Goal: Task Accomplishment & Management: Use online tool/utility

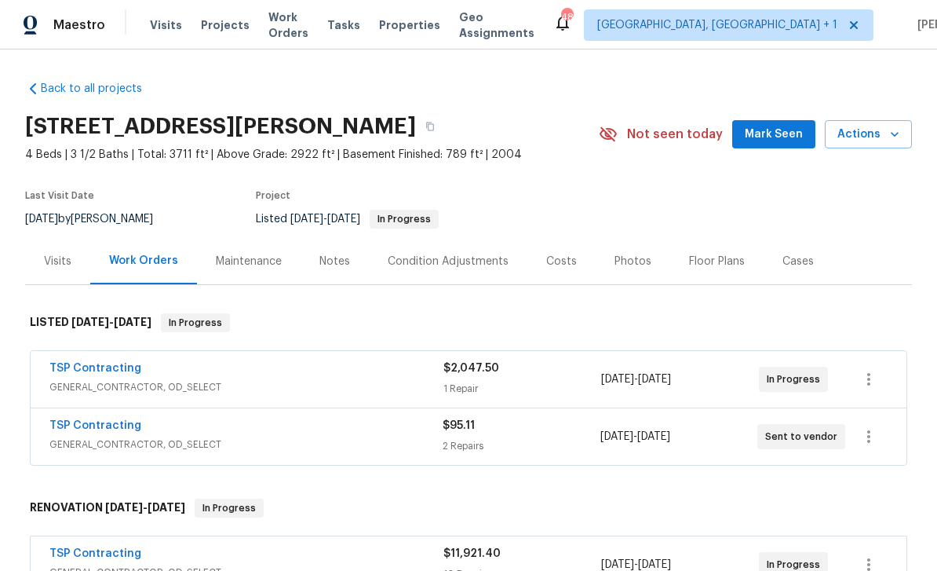
click at [779, 128] on span "Mark Seen" at bounding box center [774, 135] width 58 height 20
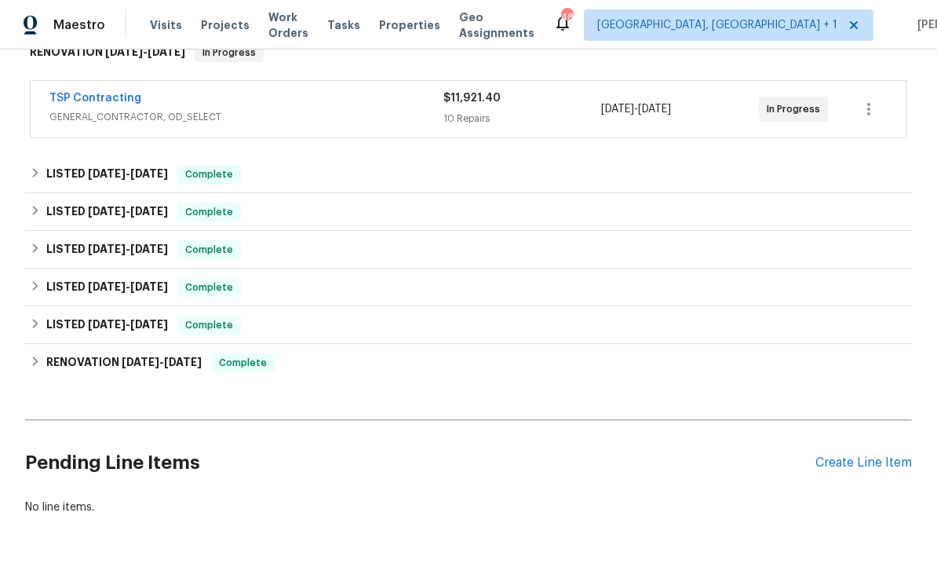
scroll to position [455, 0]
click at [877, 455] on div "Create Line Item" at bounding box center [863, 462] width 97 height 15
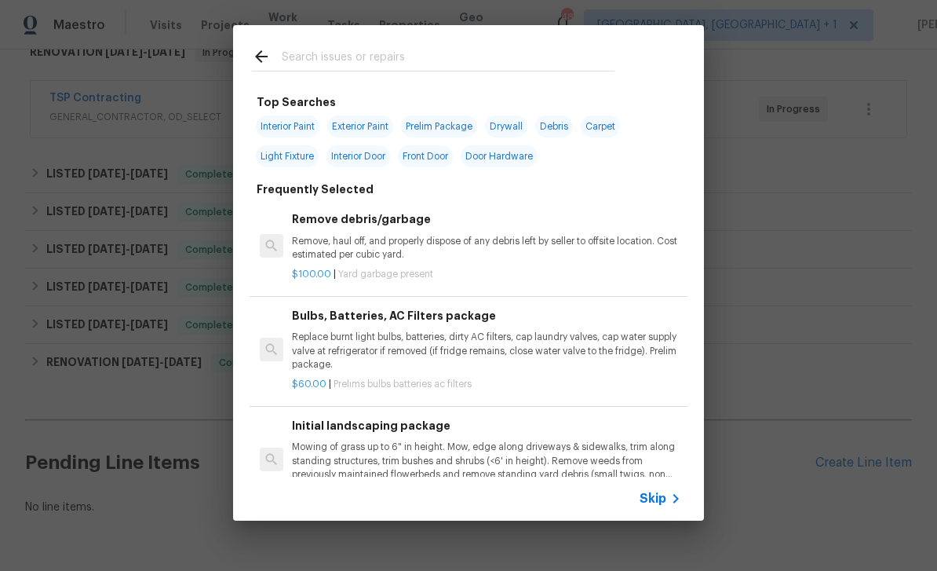
click at [825, 317] on div "Top Searches Interior Paint Exterior Paint Prelim Package Drywall Debris Carpet…" at bounding box center [468, 272] width 937 height 545
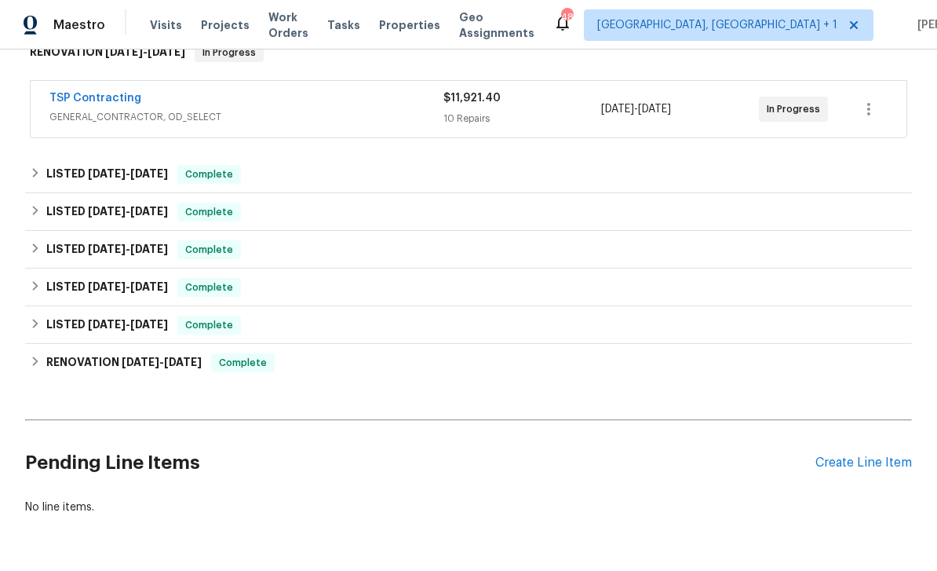
click at [489, 105] on div "$11,921.40" at bounding box center [522, 98] width 158 height 16
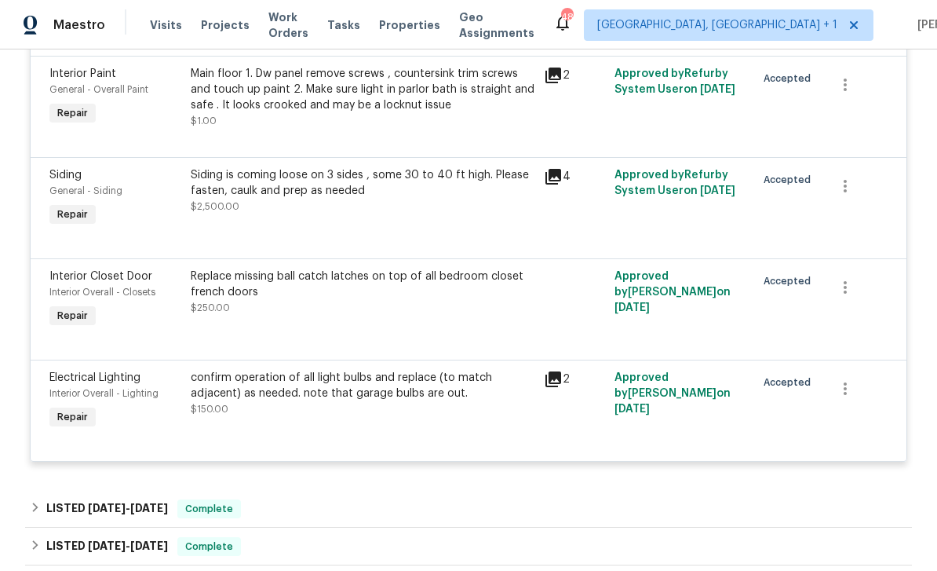
scroll to position [1543, 0]
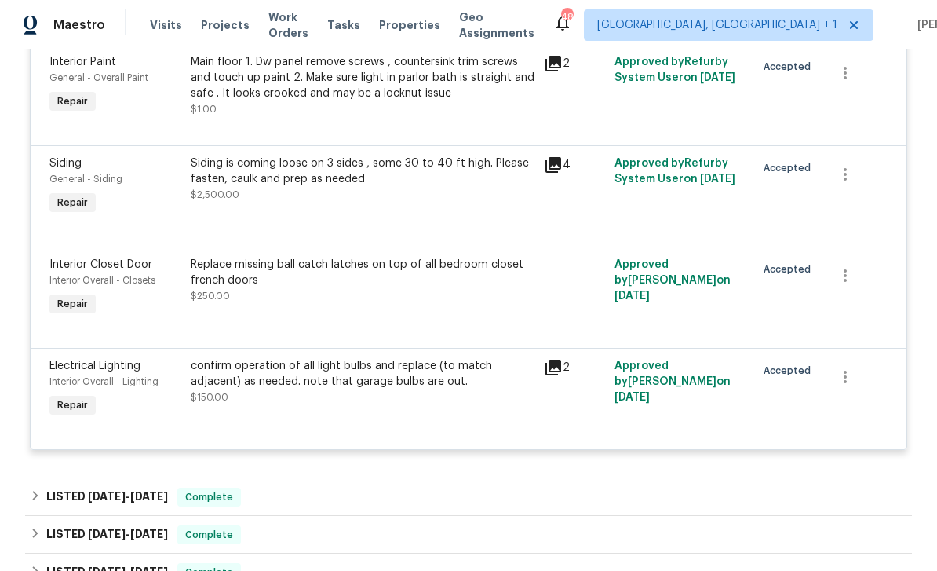
click at [428, 304] on div "Replace missing ball catch latches on top of all bedroom closet french doors $2…" at bounding box center [363, 280] width 344 height 47
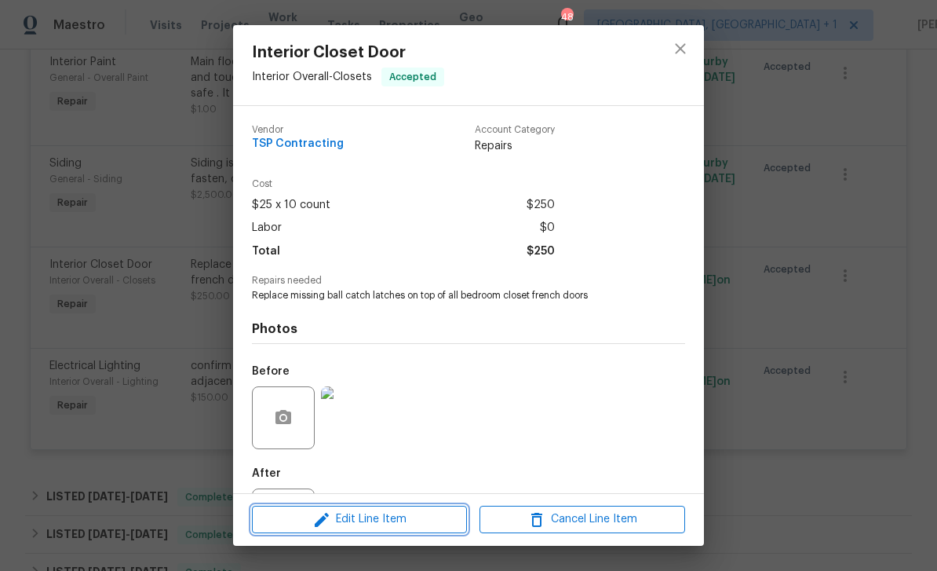
click at [399, 518] on span "Edit Line Item" at bounding box center [360, 519] width 206 height 20
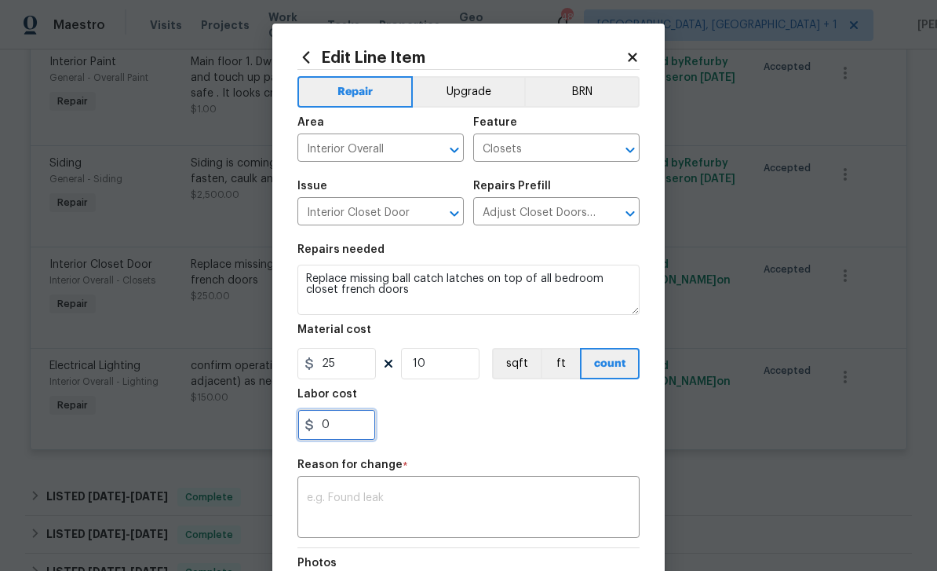
click at [361, 431] on input "0" at bounding box center [336, 424] width 78 height 31
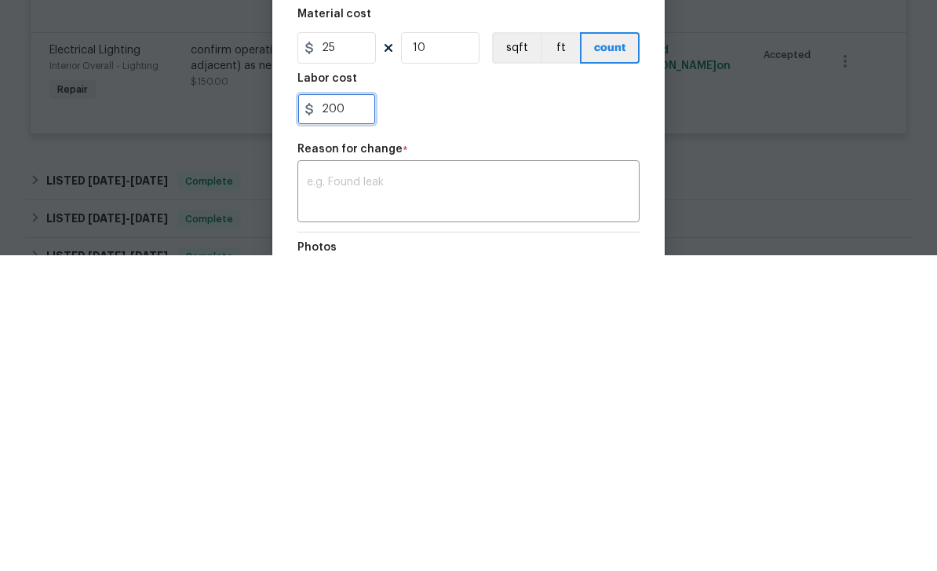
type input "200"
click at [370, 492] on textarea at bounding box center [468, 508] width 323 height 33
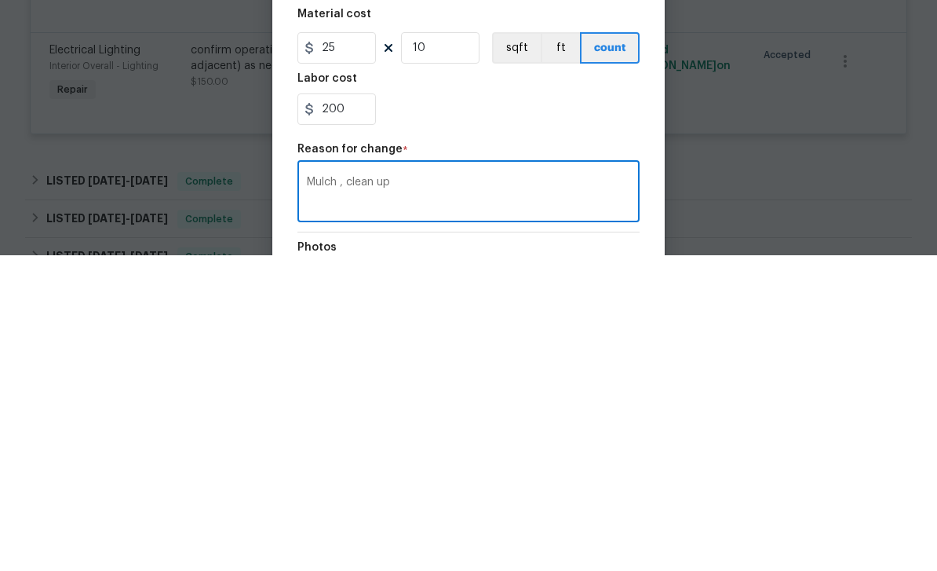
click at [316, 492] on textarea "Mulch , clean up" at bounding box center [468, 508] width 323 height 33
click at [370, 492] on textarea "Extra Mulch , clean up" at bounding box center [468, 508] width 323 height 33
click at [478, 492] on textarea "Extra Mulch and , clean up" at bounding box center [468, 508] width 323 height 33
type textarea "Extra Mulch and , clean up Paint front of garage"
click at [364, 409] on input "200" at bounding box center [336, 424] width 78 height 31
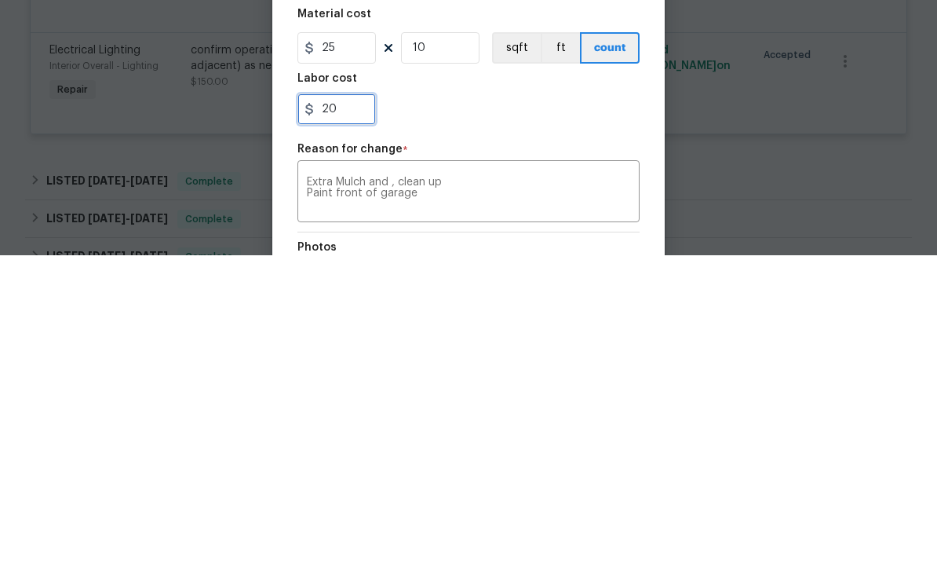
type input "2"
type input "500"
click at [435, 492] on textarea "Extra Mulch and , clean up Paint front of garage" at bounding box center [468, 508] width 323 height 33
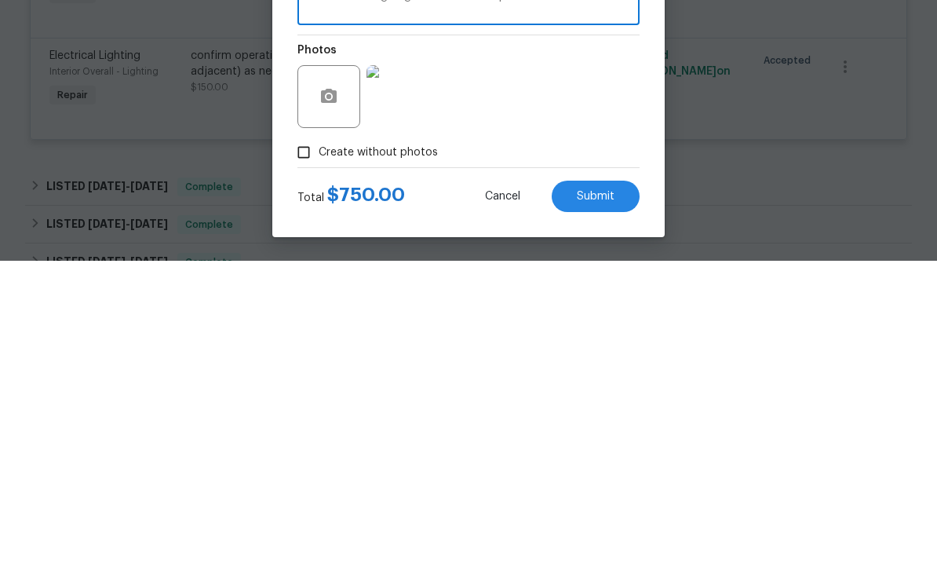
scroll to position [195, 0]
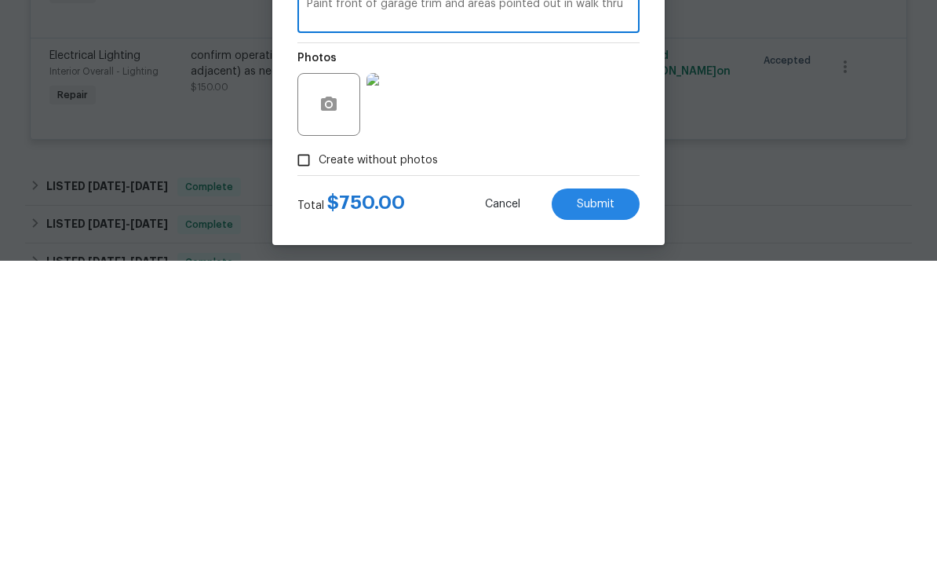
type textarea "Extra Mulch and , clean up Paint front of garage trim and areas pointed out in …"
click at [603, 509] on span "Submit" at bounding box center [596, 515] width 38 height 12
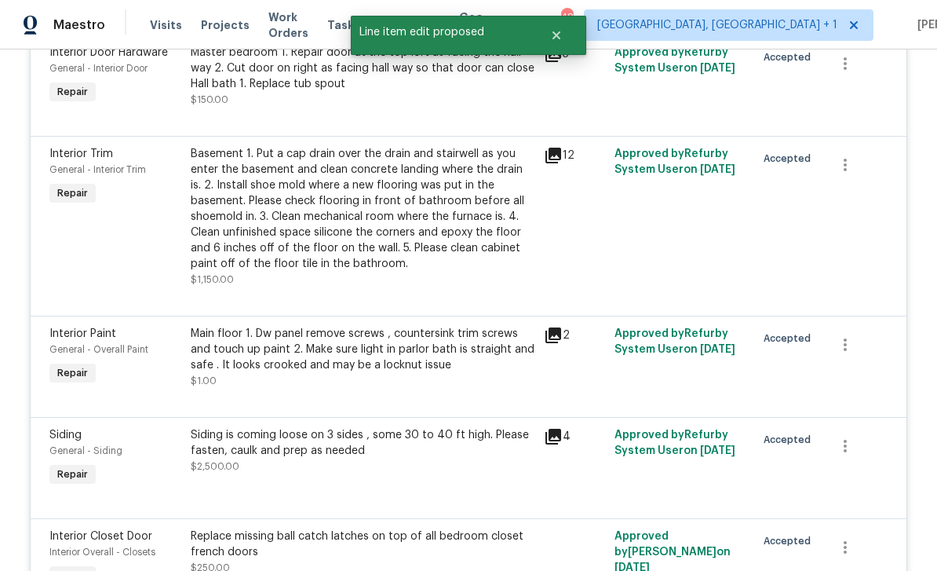
scroll to position [1270, 0]
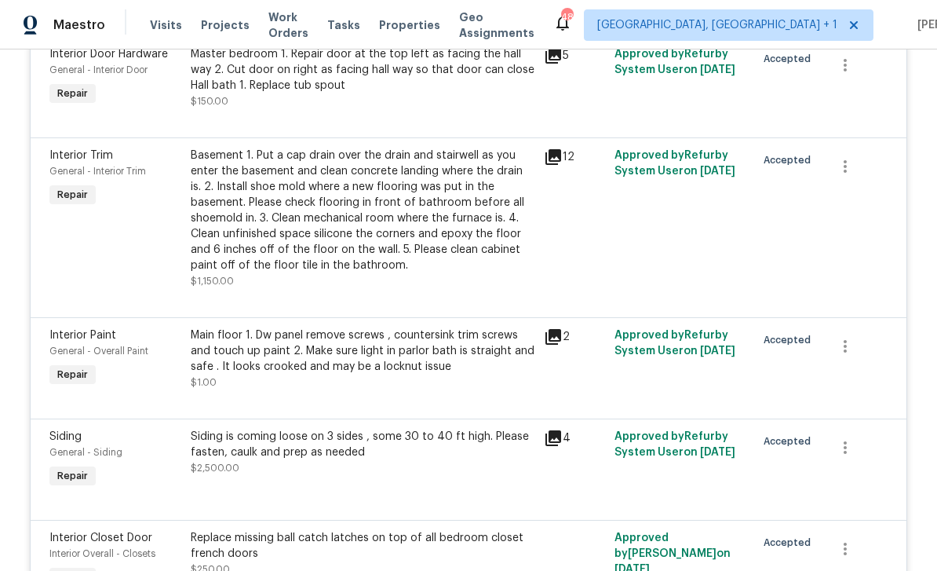
click at [465, 327] on div "Main floor 1. Dw panel remove screws , countersink trim screws and touch up pai…" at bounding box center [363, 350] width 344 height 47
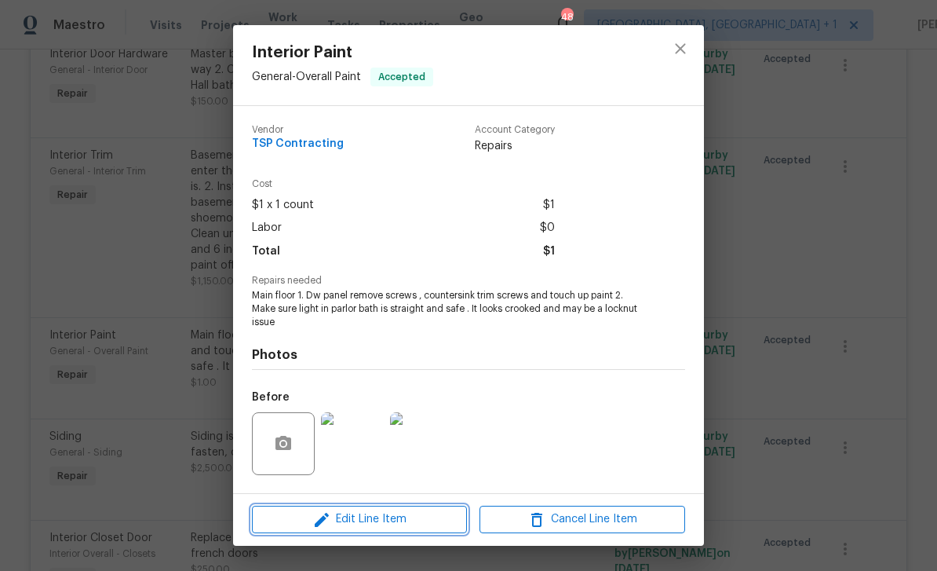
click at [419, 512] on span "Edit Line Item" at bounding box center [360, 519] width 206 height 20
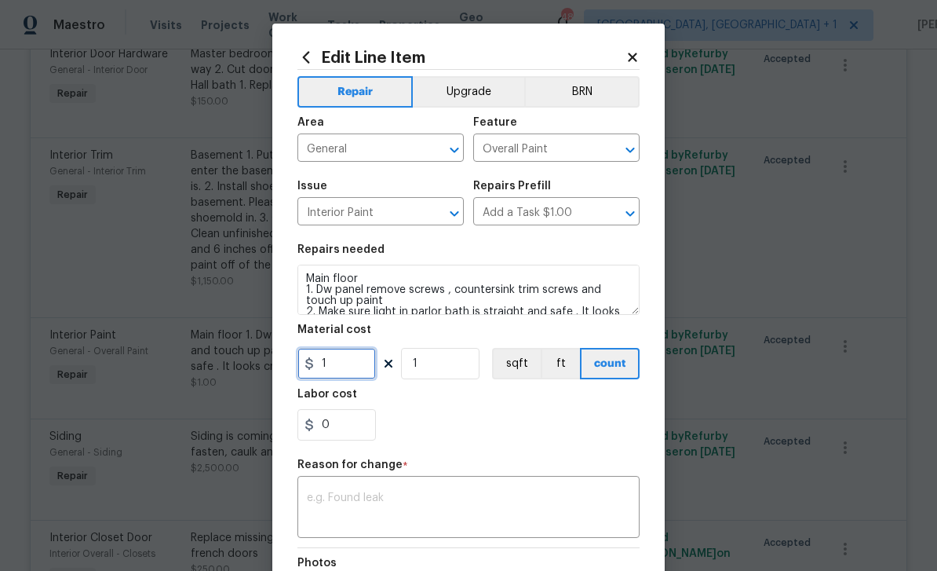
click at [352, 361] on input "1" at bounding box center [336, 363] width 78 height 31
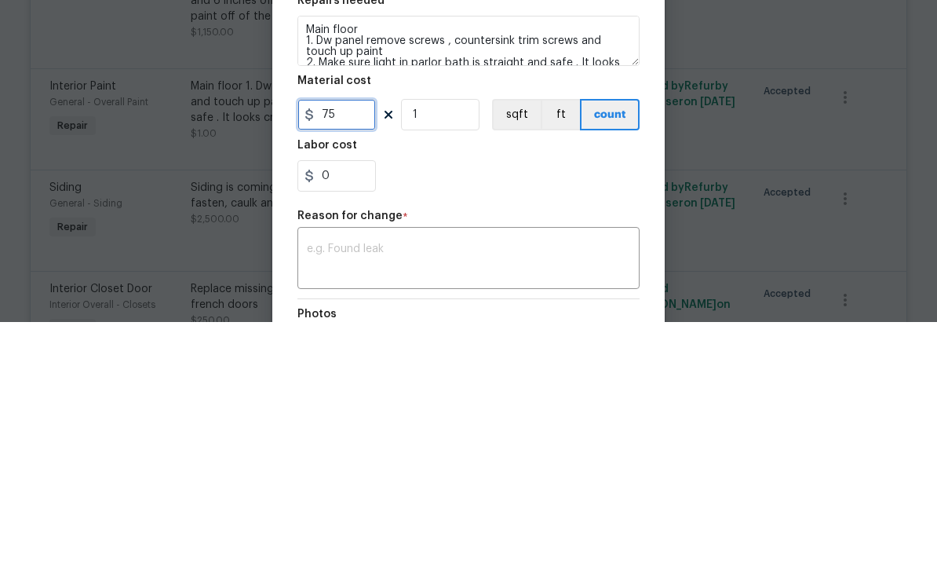
type input "75"
click at [523, 389] on div "Labor cost" at bounding box center [468, 399] width 342 height 20
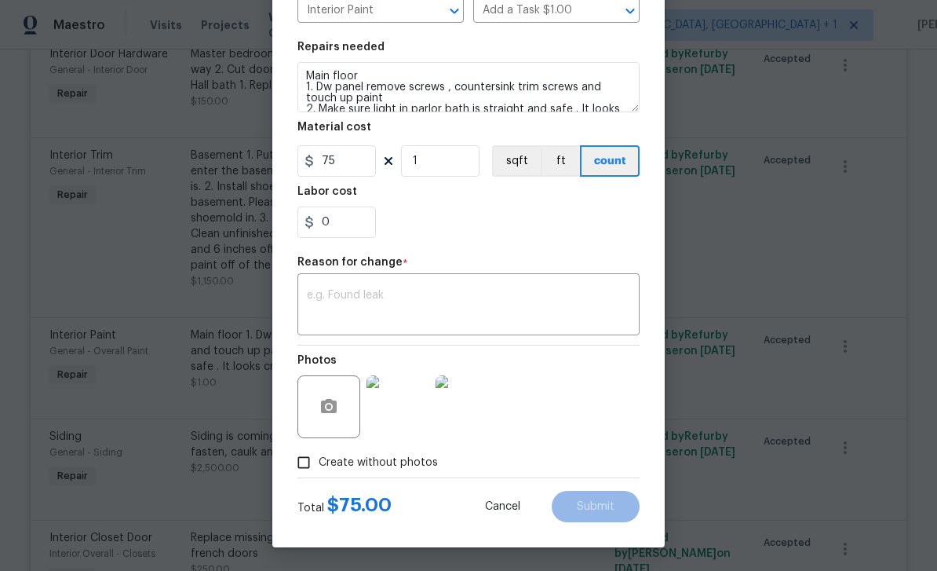
click at [385, 290] on textarea at bounding box center [468, 306] width 323 height 33
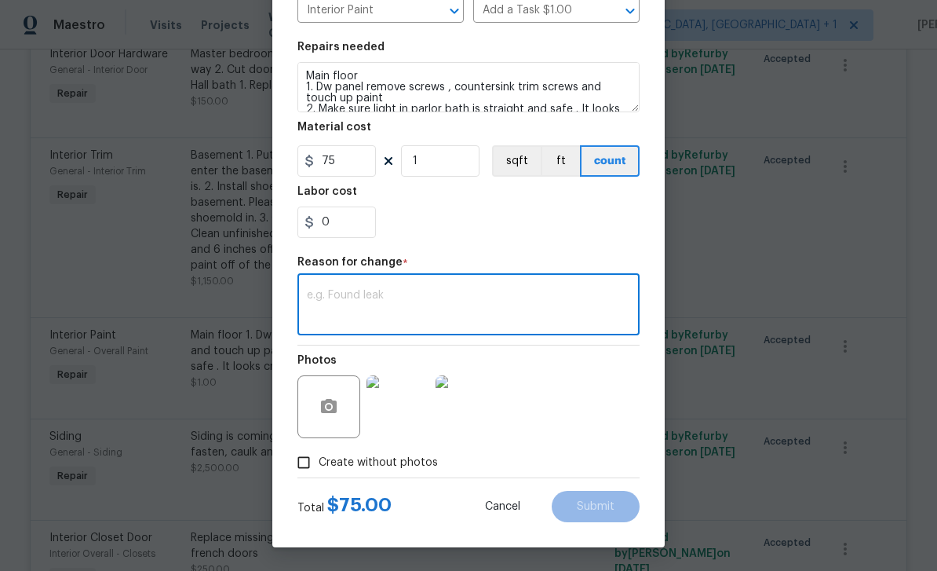
scroll to position [206, 0]
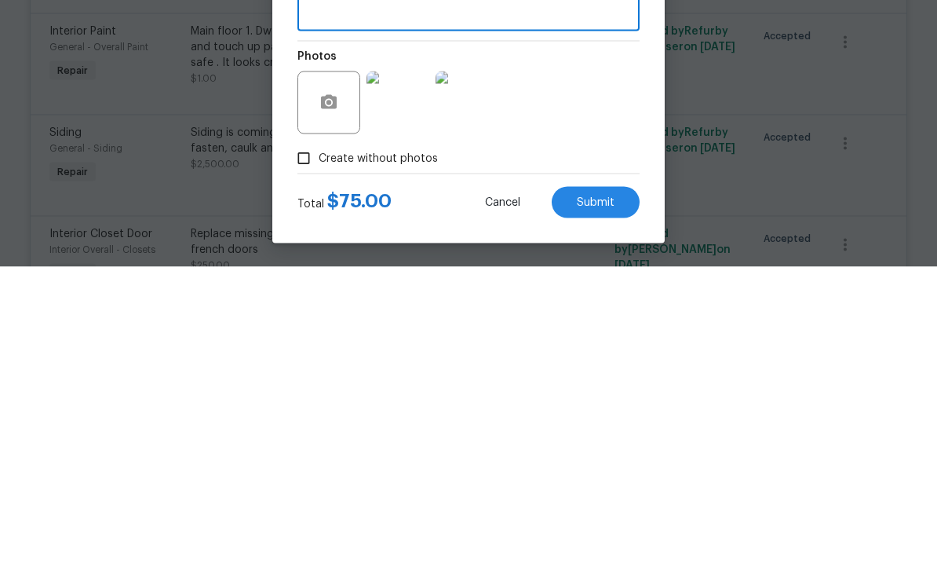
type textarea "Dw panel"
click at [604, 501] on span "Submit" at bounding box center [596, 507] width 38 height 12
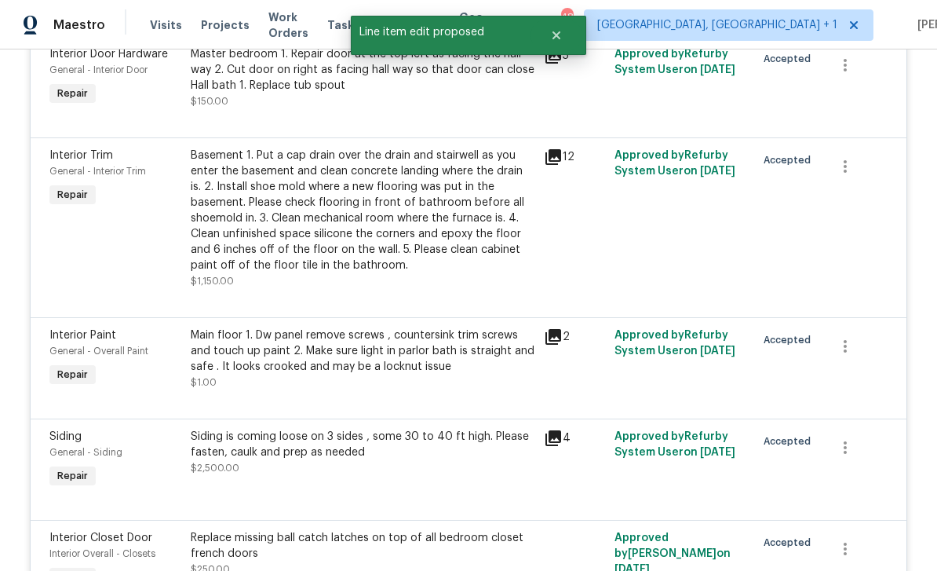
click at [608, 525] on div at bounding box center [574, 561] width 71 height 72
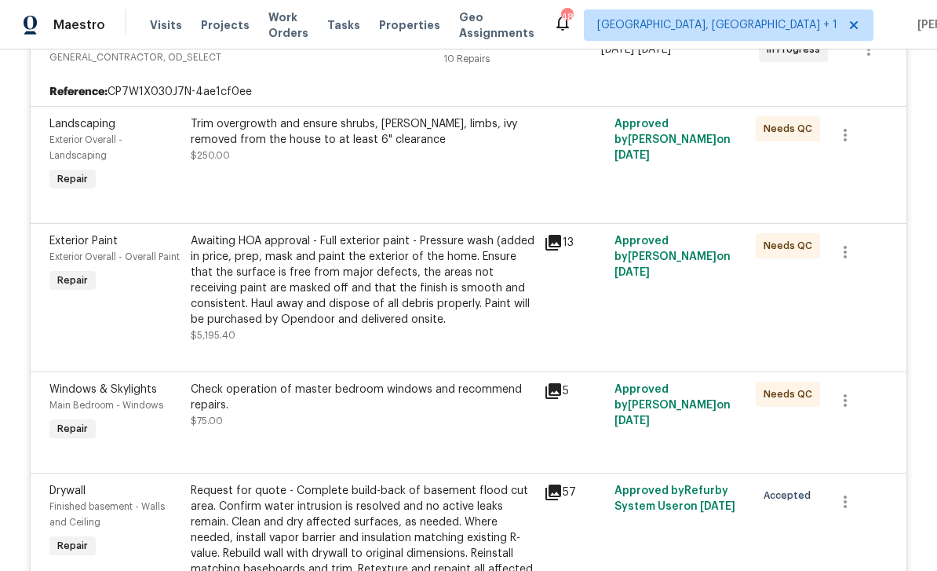
scroll to position [525, 0]
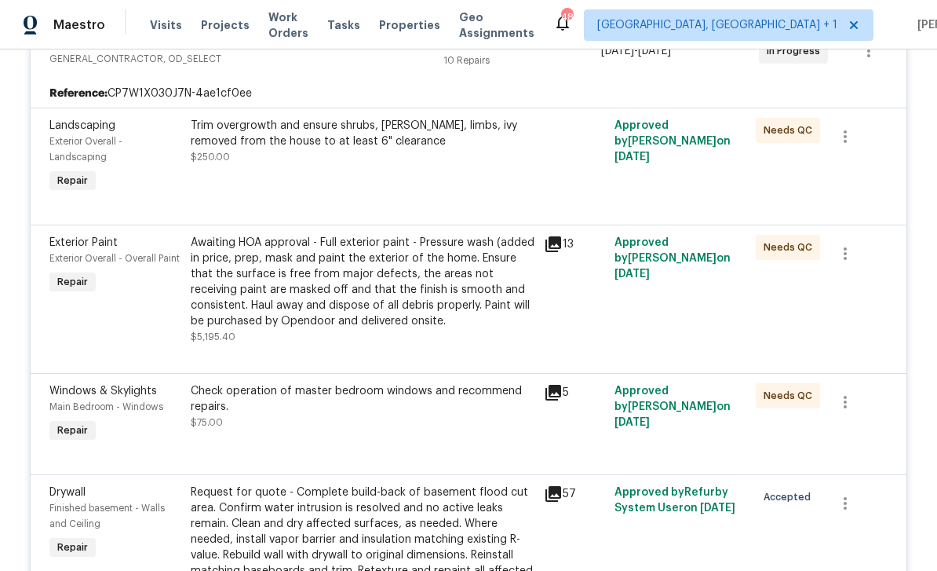
click at [513, 116] on div "Trim overgrowth and ensure shrubs, [PERSON_NAME], limbs, ivy removed from the h…" at bounding box center [362, 157] width 353 height 88
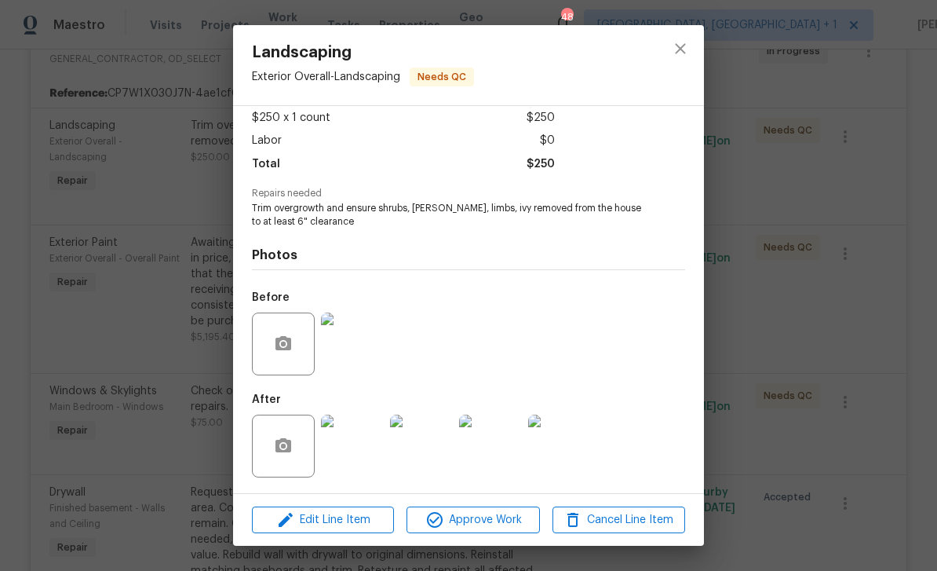
scroll to position [90, 0]
click at [800, 149] on div "Landscaping Exterior Overall - Landscaping Needs QC Vendor TSP Contracting Acco…" at bounding box center [468, 285] width 937 height 571
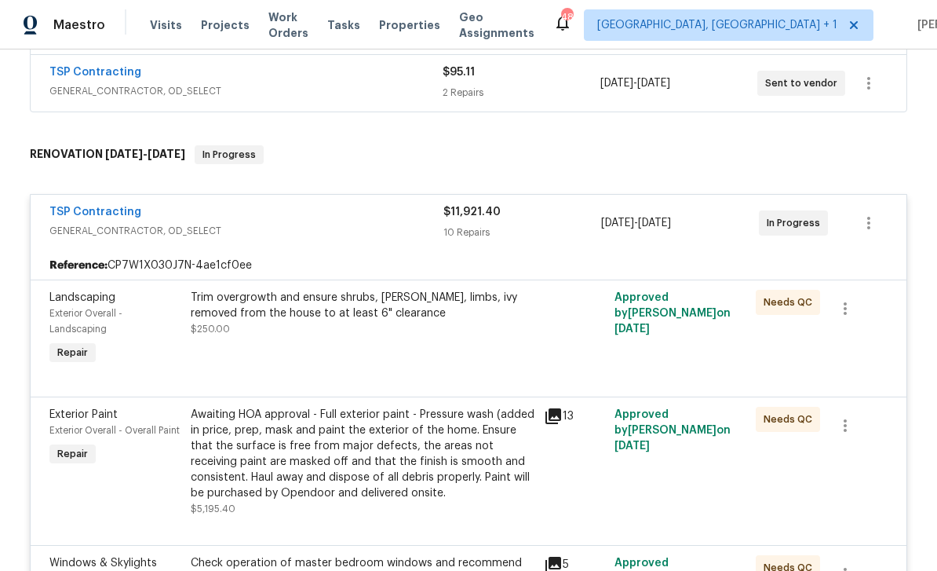
scroll to position [354, 0]
click at [491, 290] on div "Trim overgrowth and ensure shrubs, [PERSON_NAME], limbs, ivy removed from the h…" at bounding box center [362, 328] width 353 height 88
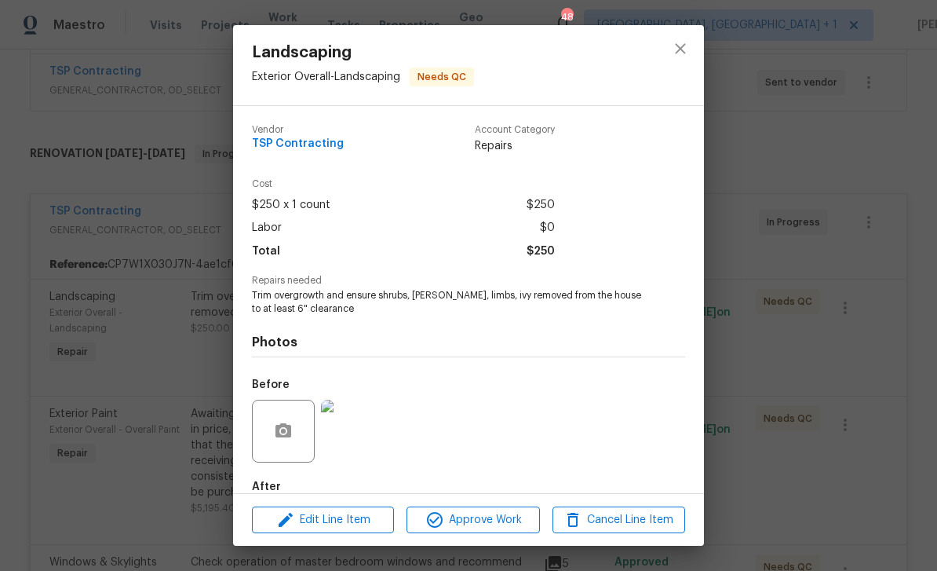
click at [152, 316] on div "Landscaping Exterior Overall - Landscaping Needs QC Vendor TSP Contracting Acco…" at bounding box center [468, 285] width 937 height 571
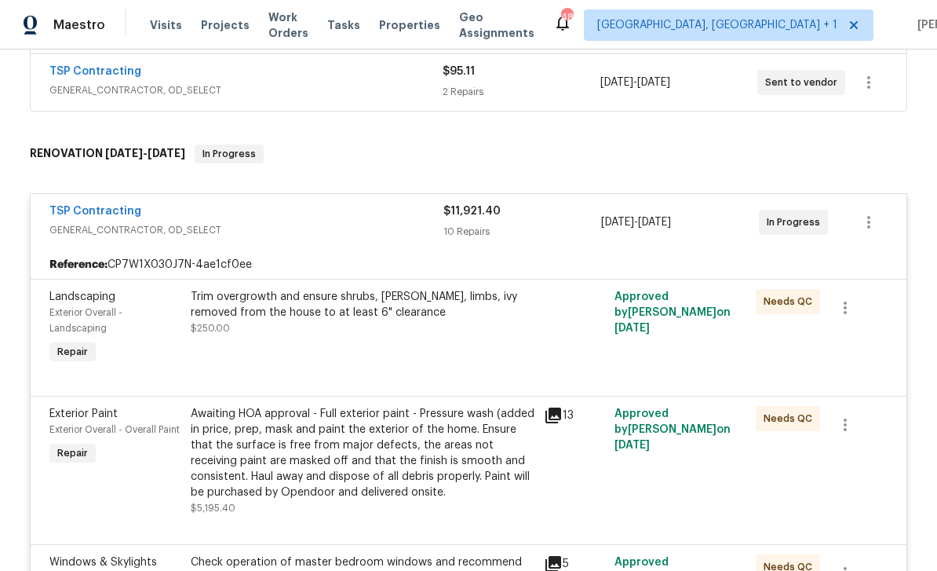
click at [351, 289] on div "Trim overgrowth and ensure shrubs, [PERSON_NAME], limbs, ivy removed from the h…" at bounding box center [363, 304] width 344 height 31
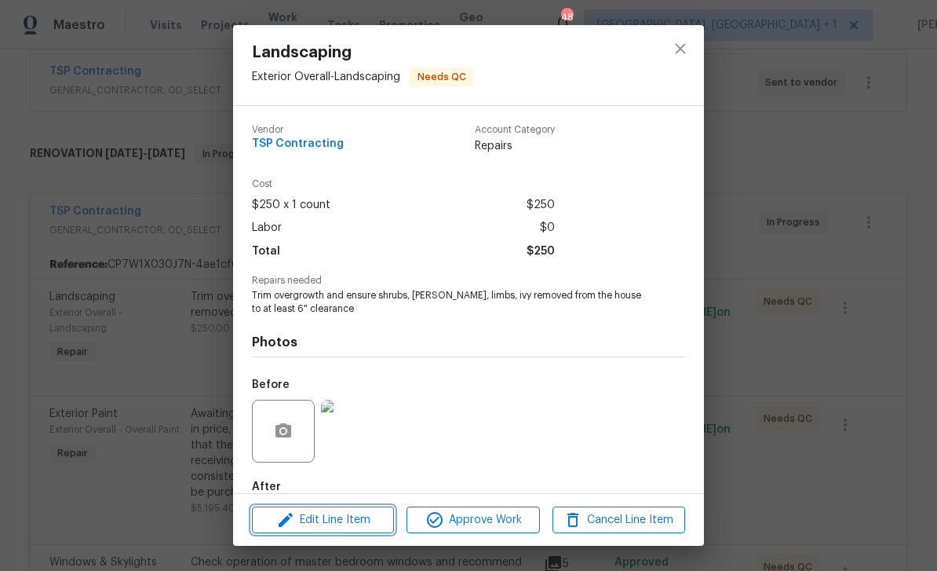
click at [337, 526] on span "Edit Line Item" at bounding box center [323, 520] width 133 height 20
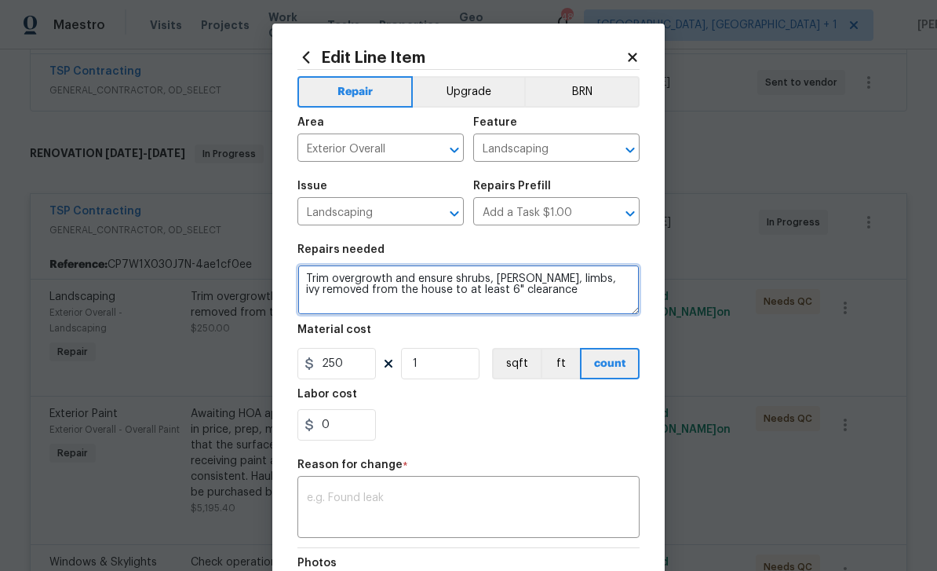
click at [585, 302] on textarea "Trim overgrowth and ensure shrubs, [PERSON_NAME], limbs, ivy removed from the h…" at bounding box center [468, 289] width 342 height 50
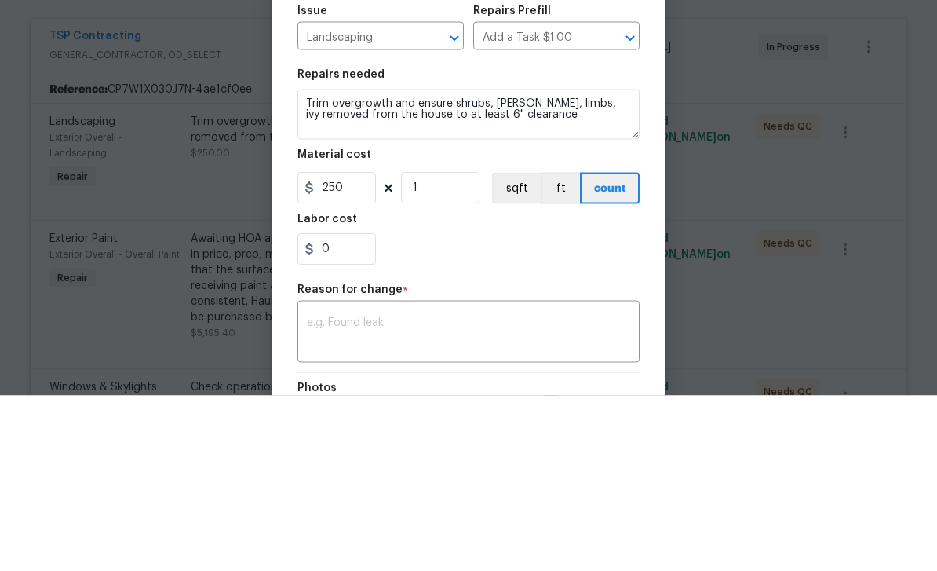
click at [793, 152] on body "Maestro Visits Projects Work Orders Tasks Properties Geo Assignments 48 [GEOGRA…" at bounding box center [468, 285] width 937 height 571
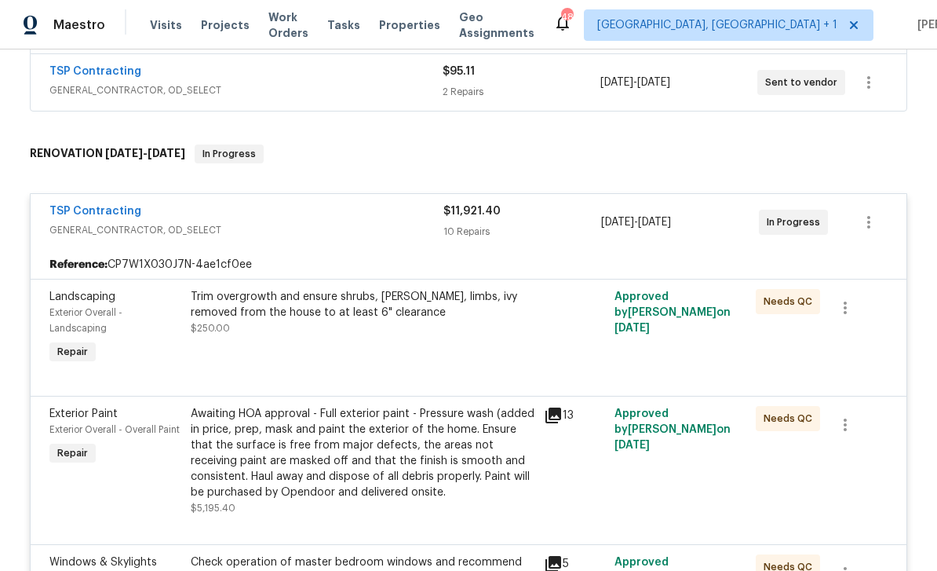
click at [109, 206] on link "TSP Contracting" at bounding box center [95, 211] width 92 height 11
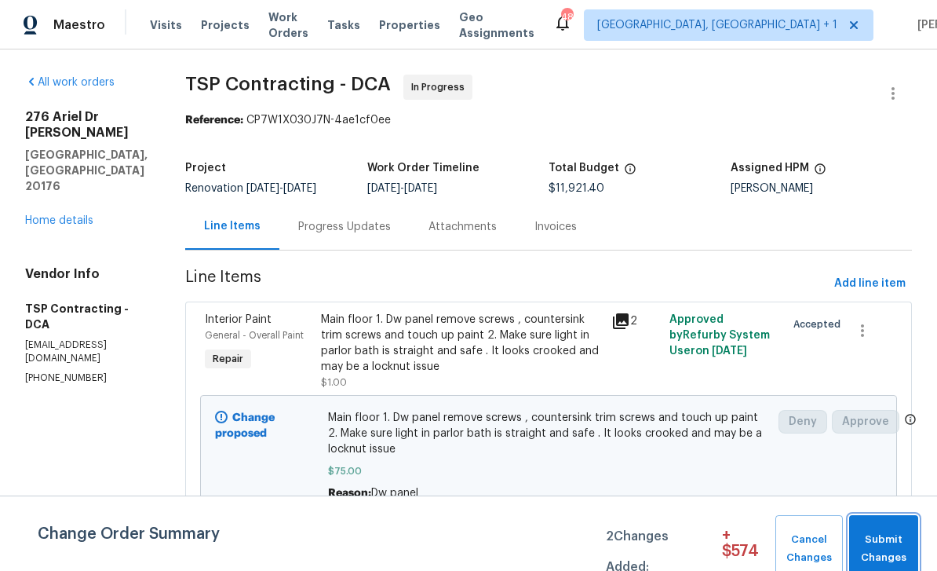
click at [887, 547] on span "Submit Changes" at bounding box center [883, 549] width 53 height 36
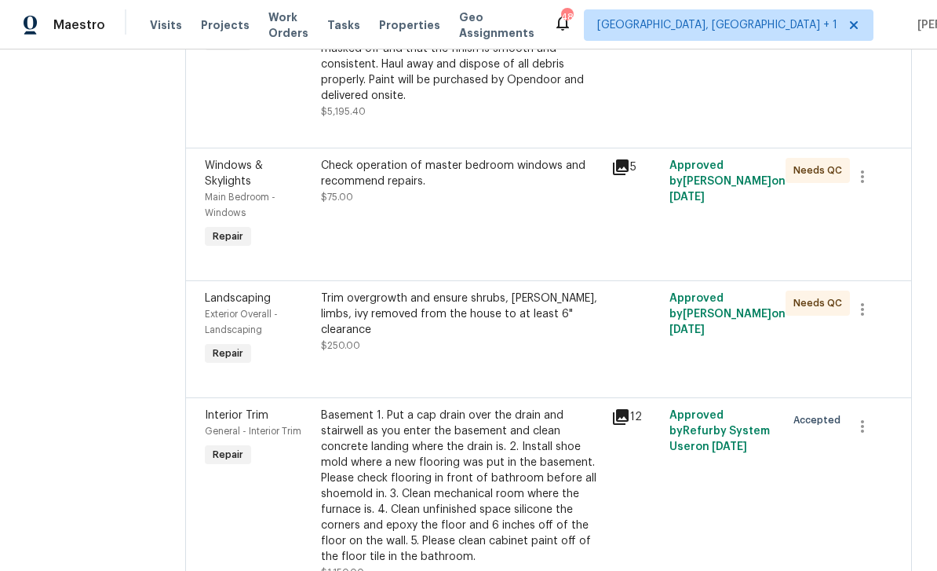
scroll to position [347, 0]
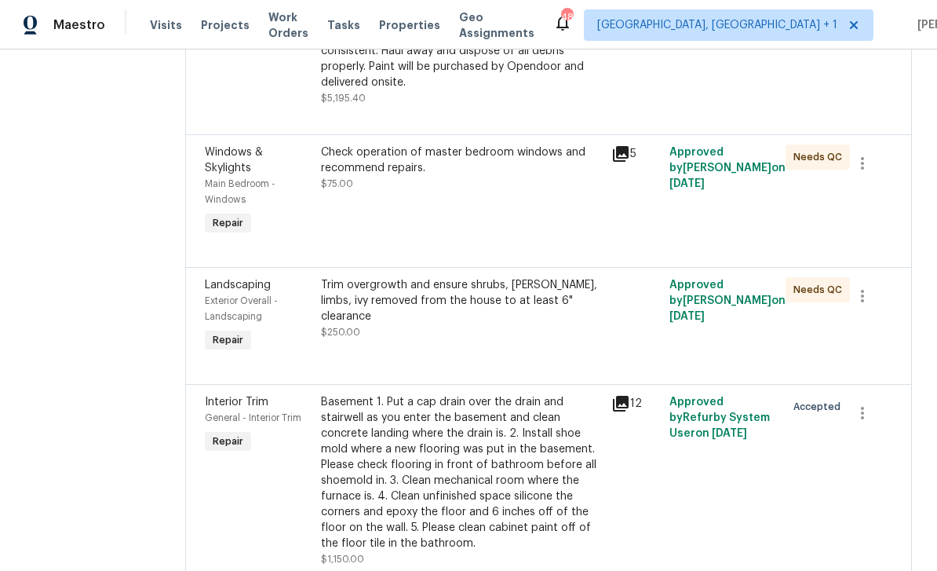
click at [520, 298] on div "Trim overgrowth and ensure shrubs, [PERSON_NAME], limbs, ivy removed from the h…" at bounding box center [461, 316] width 290 height 88
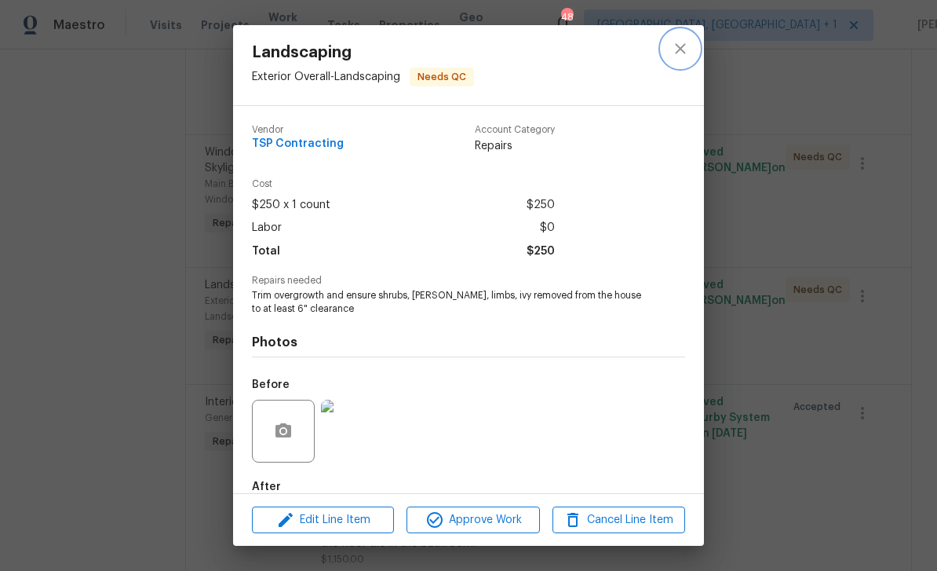
click at [677, 53] on icon "close" at bounding box center [680, 48] width 10 height 10
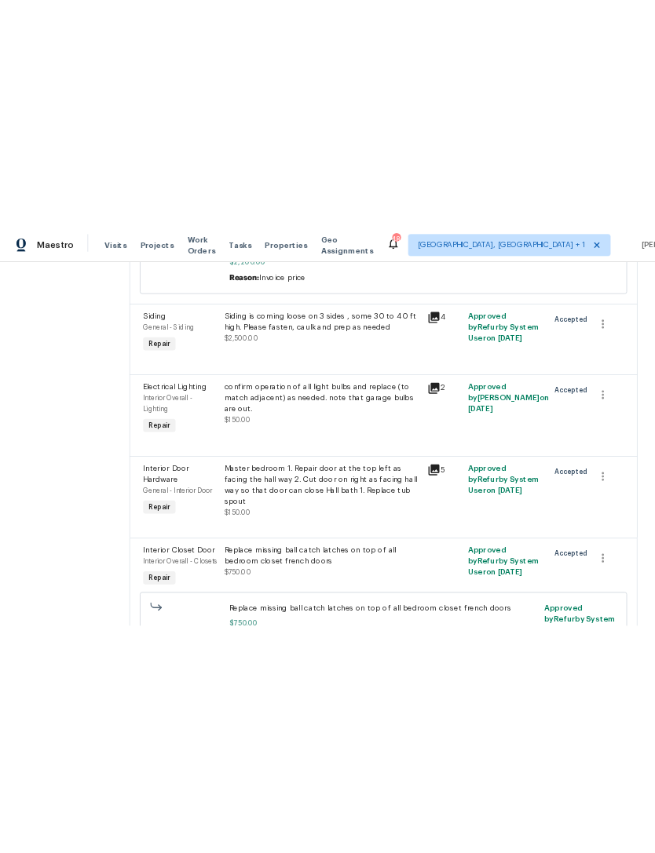
scroll to position [1414, 0]
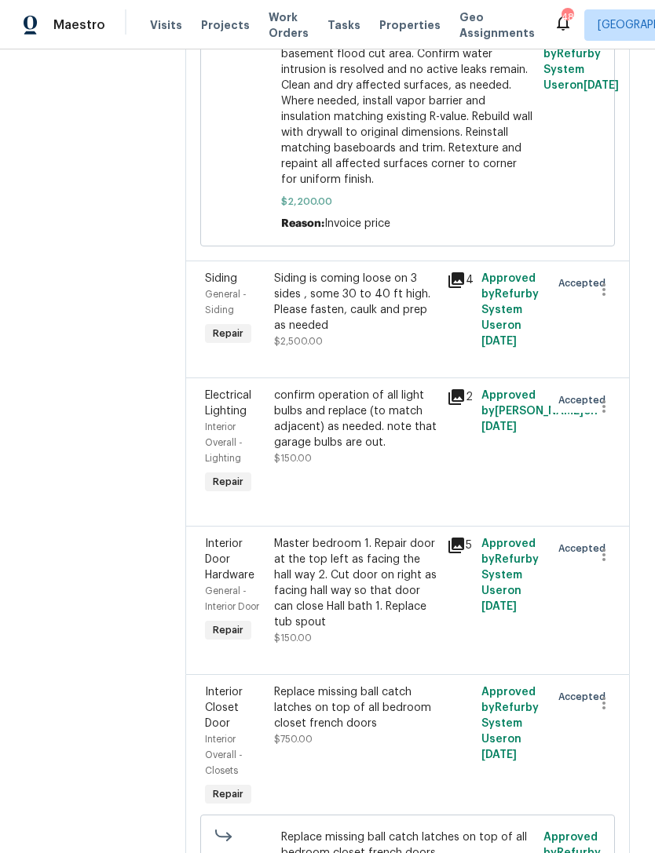
scroll to position [1729, 0]
